Goal: Information Seeking & Learning: Learn about a topic

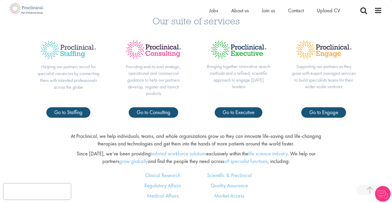
scroll to position [235, 0]
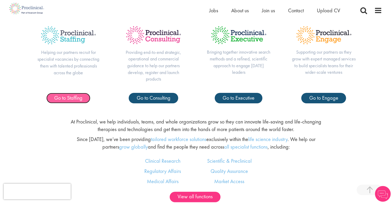
click at [63, 100] on span "Go to Staffing" at bounding box center [68, 98] width 28 height 7
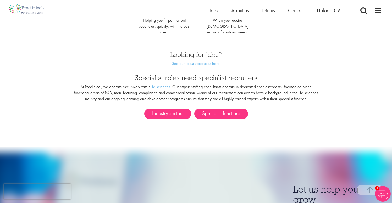
scroll to position [259, 0]
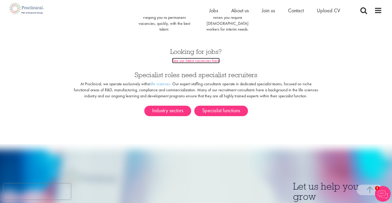
click at [183, 58] on link "See our latest vacancies here" at bounding box center [196, 61] width 48 height 6
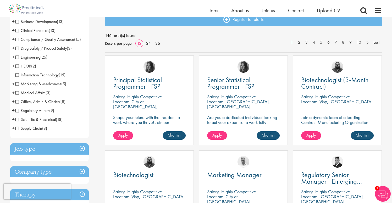
scroll to position [63, 0]
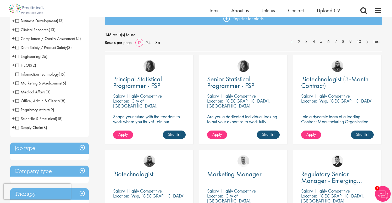
click at [31, 120] on span "Scientific & Preclinical" at bounding box center [35, 119] width 40 height 6
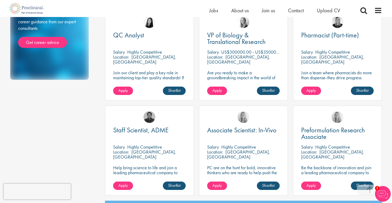
scroll to position [294, 0]
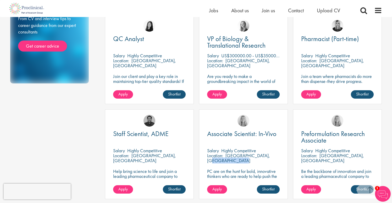
drag, startPoint x: 256, startPoint y: 156, endPoint x: 227, endPoint y: 157, distance: 29.4
click at [227, 157] on div "Location: Tarrytown, USA" at bounding box center [243, 158] width 73 height 10
copy p "Tarrytown, USA"
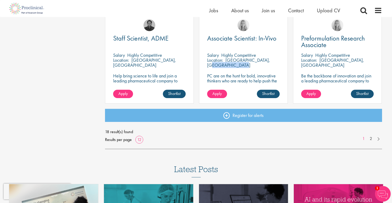
scroll to position [388, 0]
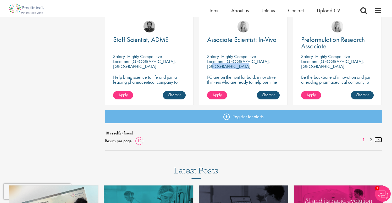
click at [376, 139] on link at bounding box center [379, 139] width 8 height 5
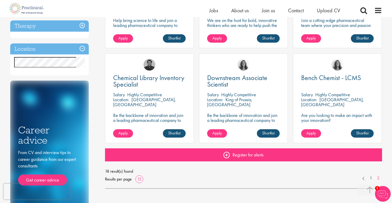
scroll to position [164, 0]
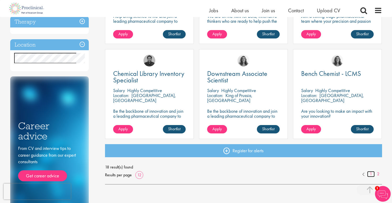
click at [371, 176] on link "1" at bounding box center [371, 174] width 8 height 6
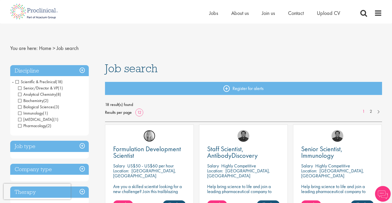
click at [150, 136] on img at bounding box center [150, 136] width 12 height 12
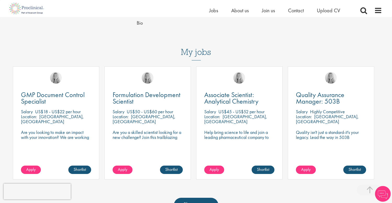
scroll to position [161, 0]
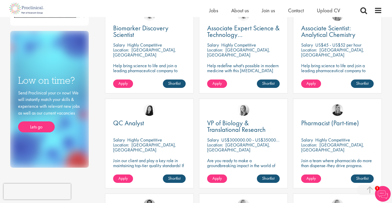
scroll to position [212, 0]
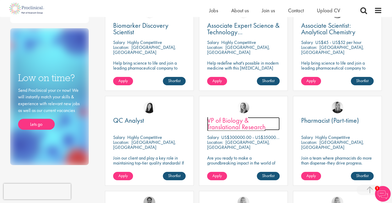
click at [259, 128] on span "VP of Biology & Translational Research" at bounding box center [236, 123] width 58 height 15
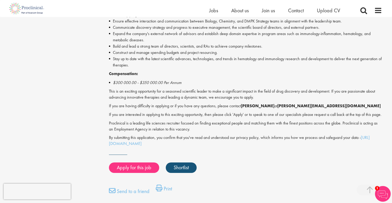
scroll to position [362, 0]
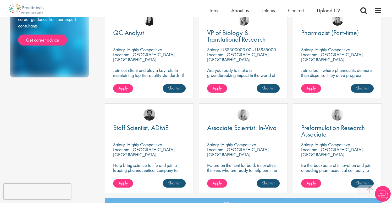
scroll to position [321, 0]
